Goal: Information Seeking & Learning: Learn about a topic

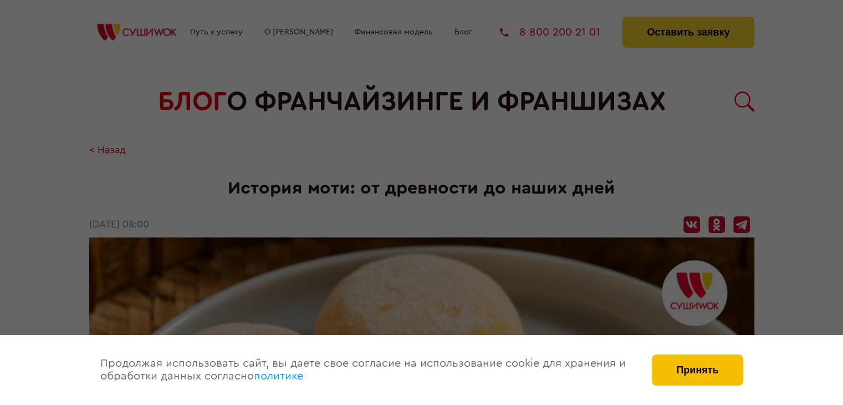
click at [699, 377] on button "Принять" at bounding box center [697, 369] width 91 height 31
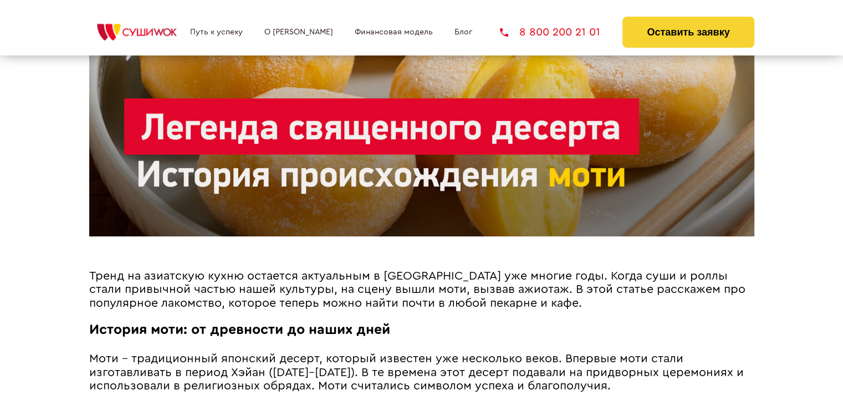
scroll to position [554, 0]
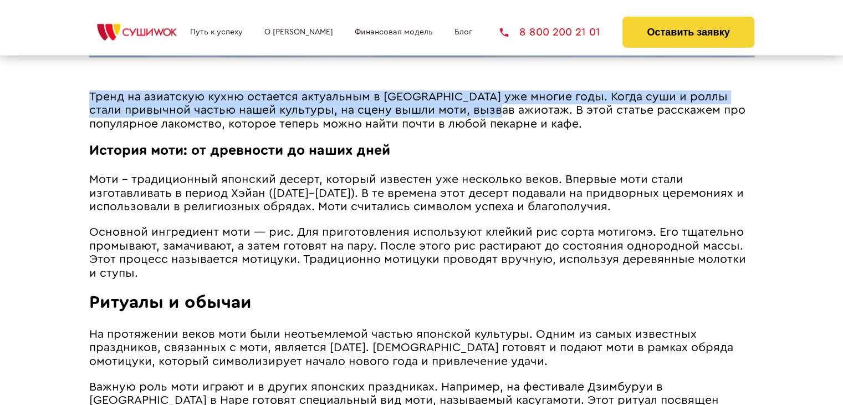
drag, startPoint x: 88, startPoint y: 93, endPoint x: 462, endPoint y: 115, distance: 374.8
copy section "БЛОГ о франчайзинге и франшизах < Назад История моти: от древности до наших дне…"
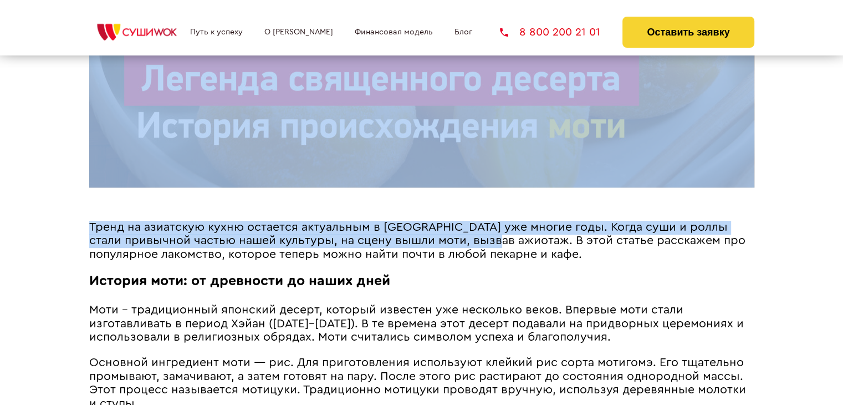
scroll to position [443, 0]
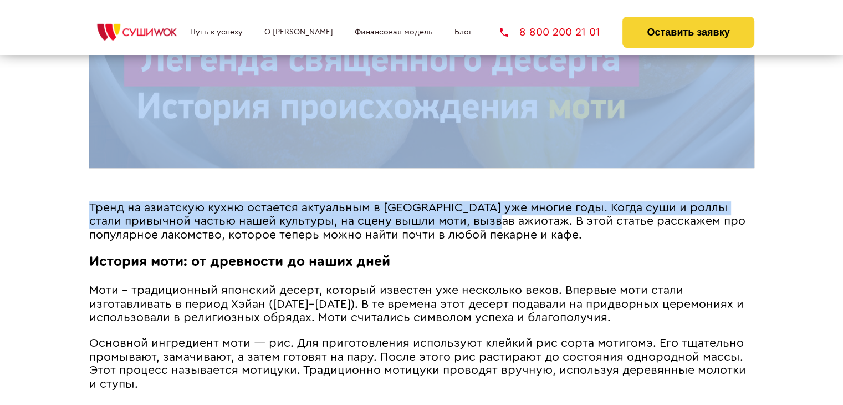
click at [366, 187] on div "< Назад История моти: от древности до наших дней [DATE] 08:00 Тренд на азиатску…" at bounding box center [421, 387] width 665 height 1372
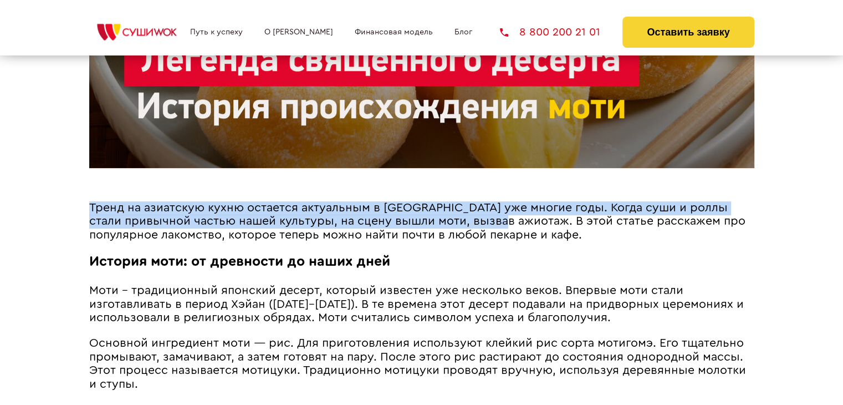
drag, startPoint x: 91, startPoint y: 209, endPoint x: 466, endPoint y: 221, distance: 375.4
click at [466, 221] on span "Тренд на азиатскую кухню остается актуальным в [GEOGRAPHIC_DATA] уже многие год…" at bounding box center [417, 221] width 656 height 39
copy span "Тренд на азиатскую кухню остается актуальным в [GEOGRAPHIC_DATA] уже многие год…"
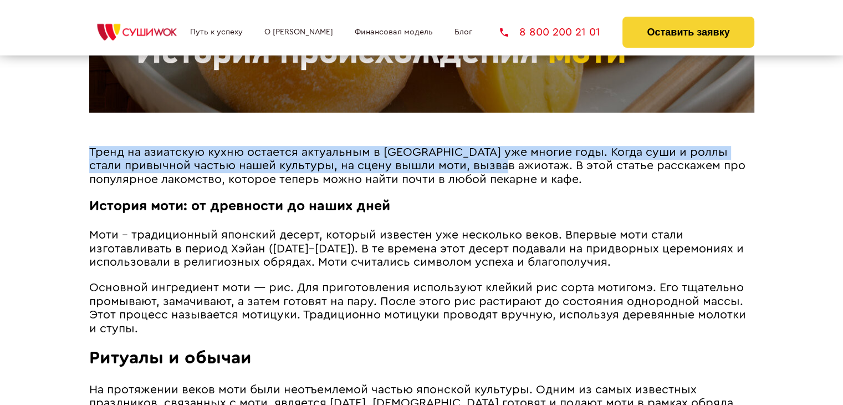
scroll to position [554, 0]
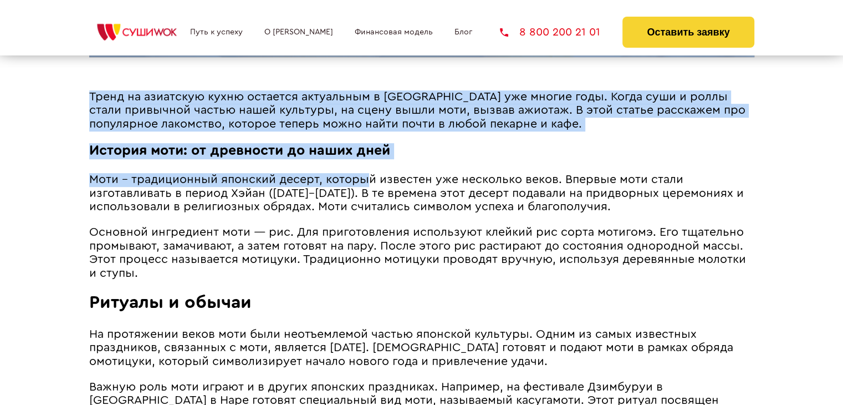
drag, startPoint x: 80, startPoint y: 188, endPoint x: 369, endPoint y: 193, distance: 289.4
click at [369, 193] on span "Моти – традиционный японский десерт, который известен уже несколько веков. Впер…" at bounding box center [416, 192] width 655 height 39
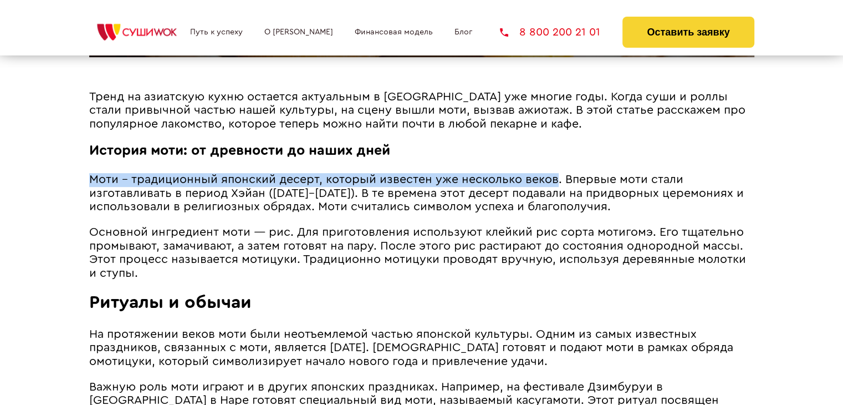
drag, startPoint x: 91, startPoint y: 190, endPoint x: 554, endPoint y: 180, distance: 463.5
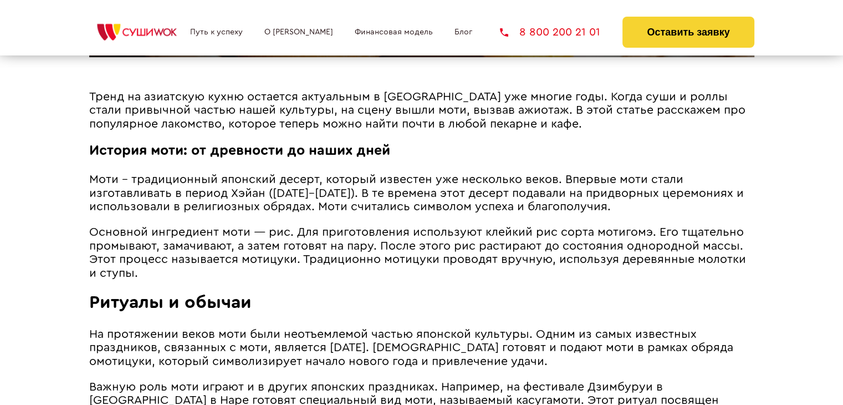
click at [525, 212] on span "Моти – традиционный японский десерт, который известен уже несколько веков. Впер…" at bounding box center [416, 192] width 655 height 39
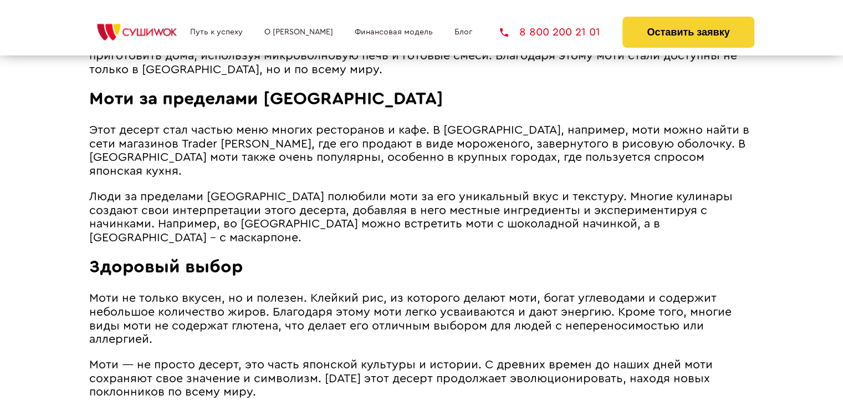
scroll to position [1164, 0]
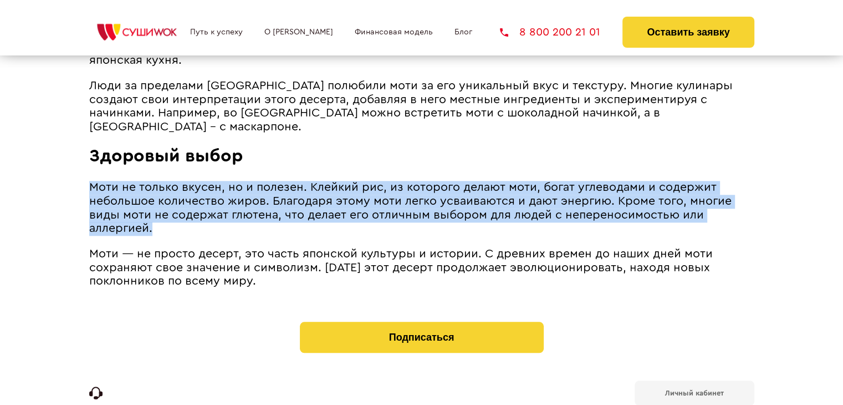
drag, startPoint x: 91, startPoint y: 171, endPoint x: 190, endPoint y: 211, distance: 106.2
click at [190, 211] on p "Моти не только вкусен, но и полезен. Клейкий рис, из которого делают моти, бога…" at bounding box center [421, 208] width 665 height 54
copy span "Моти не только вкусен, но и полезен. Клейкий рис, из которого делают моти, бога…"
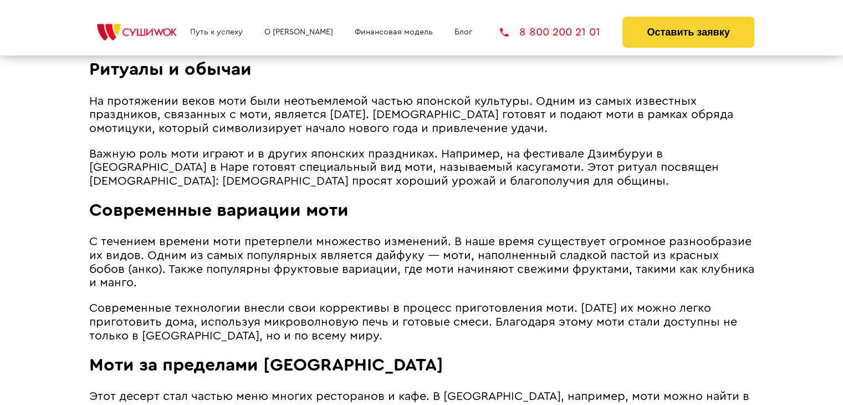
scroll to position [665, 0]
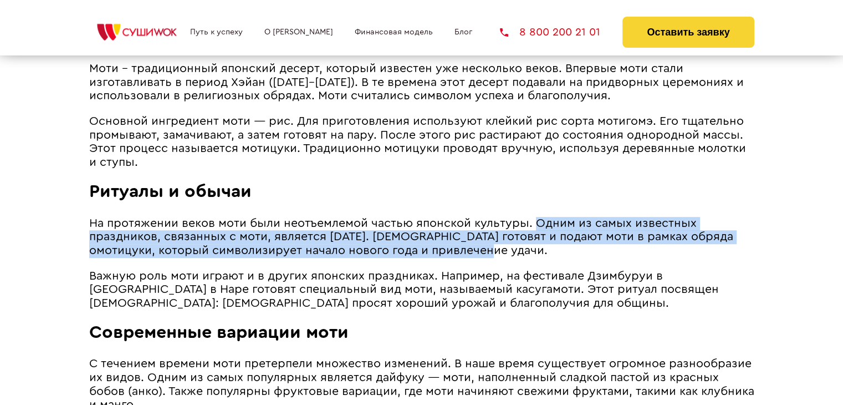
drag, startPoint x: 535, startPoint y: 236, endPoint x: 517, endPoint y: 259, distance: 29.6
click at [517, 258] on p "На протяжении веков моти были неотъемлемой частью японской культуры. Одним из с…" at bounding box center [421, 237] width 665 height 41
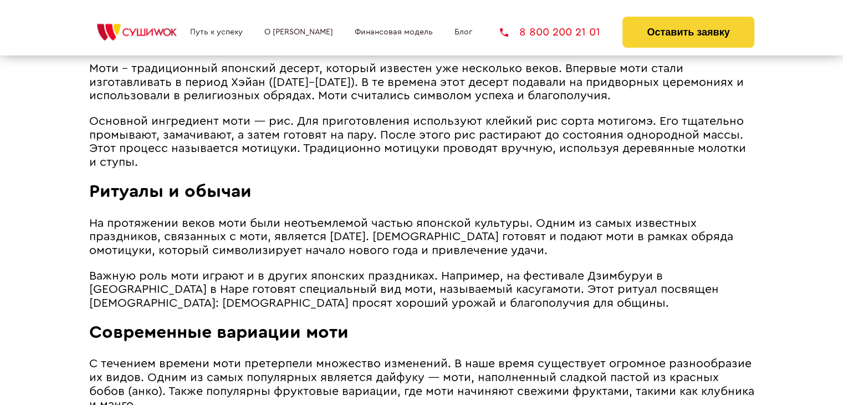
click at [314, 295] on span "Важную роль моти играют и в других японских праздниках. Например, на фестивале …" at bounding box center [404, 289] width 630 height 39
